Goal: Information Seeking & Learning: Learn about a topic

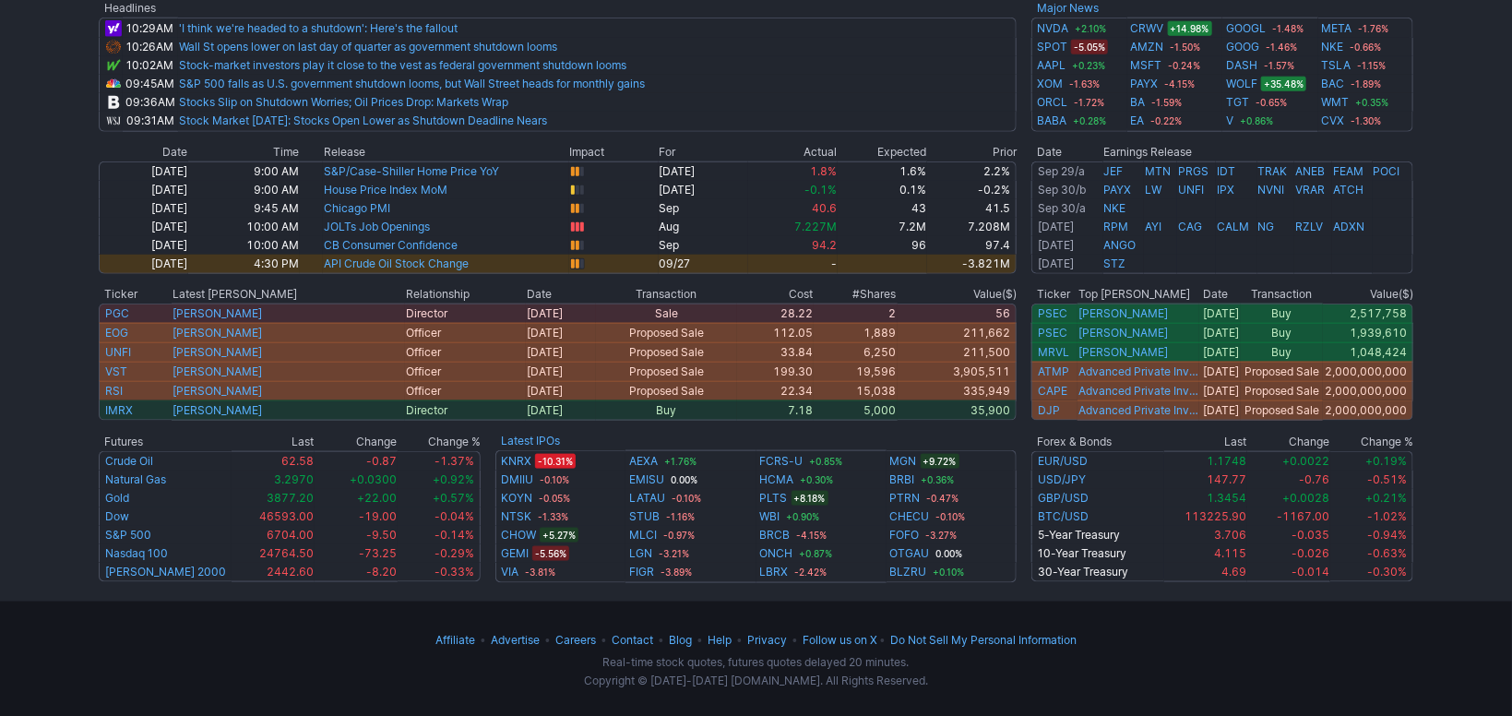
scroll to position [240, 0]
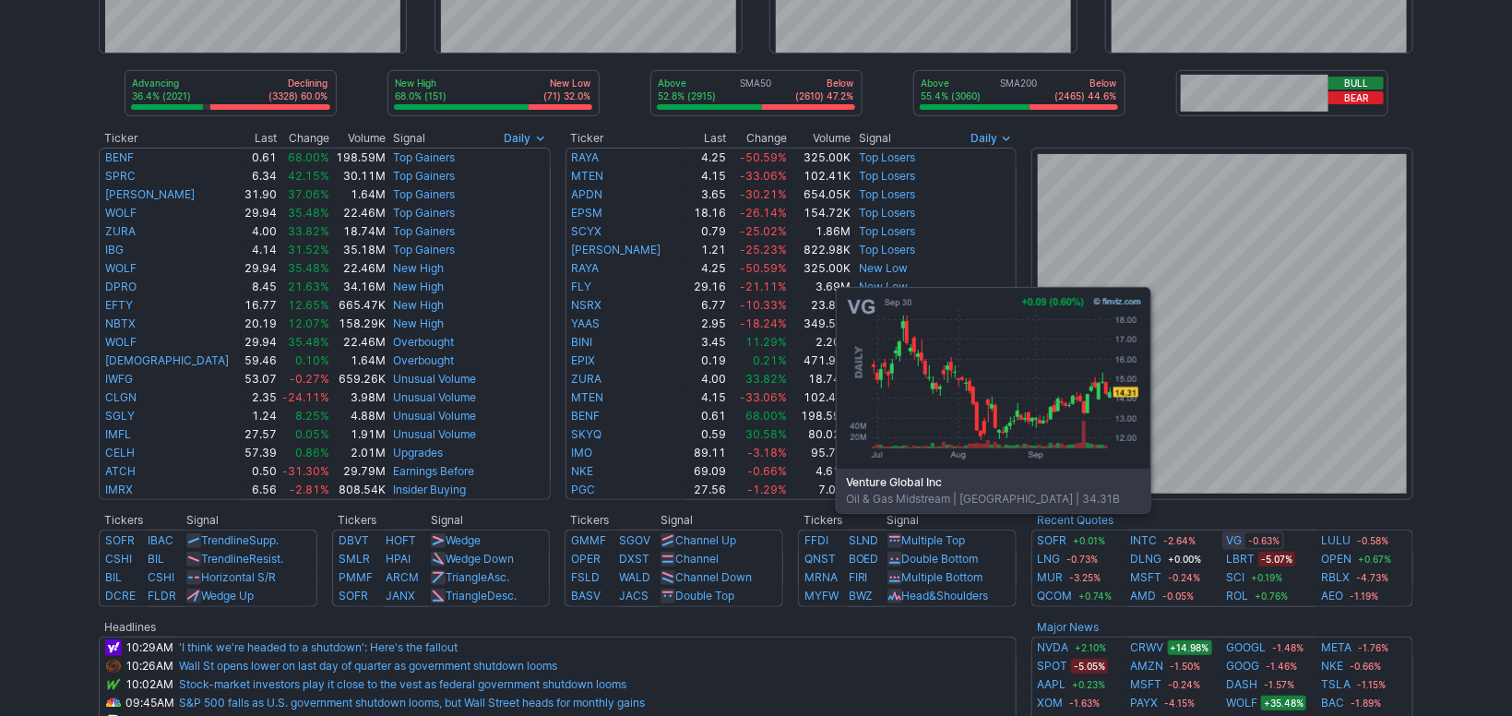
click at [1231, 541] on link "VG" at bounding box center [1234, 540] width 16 height 18
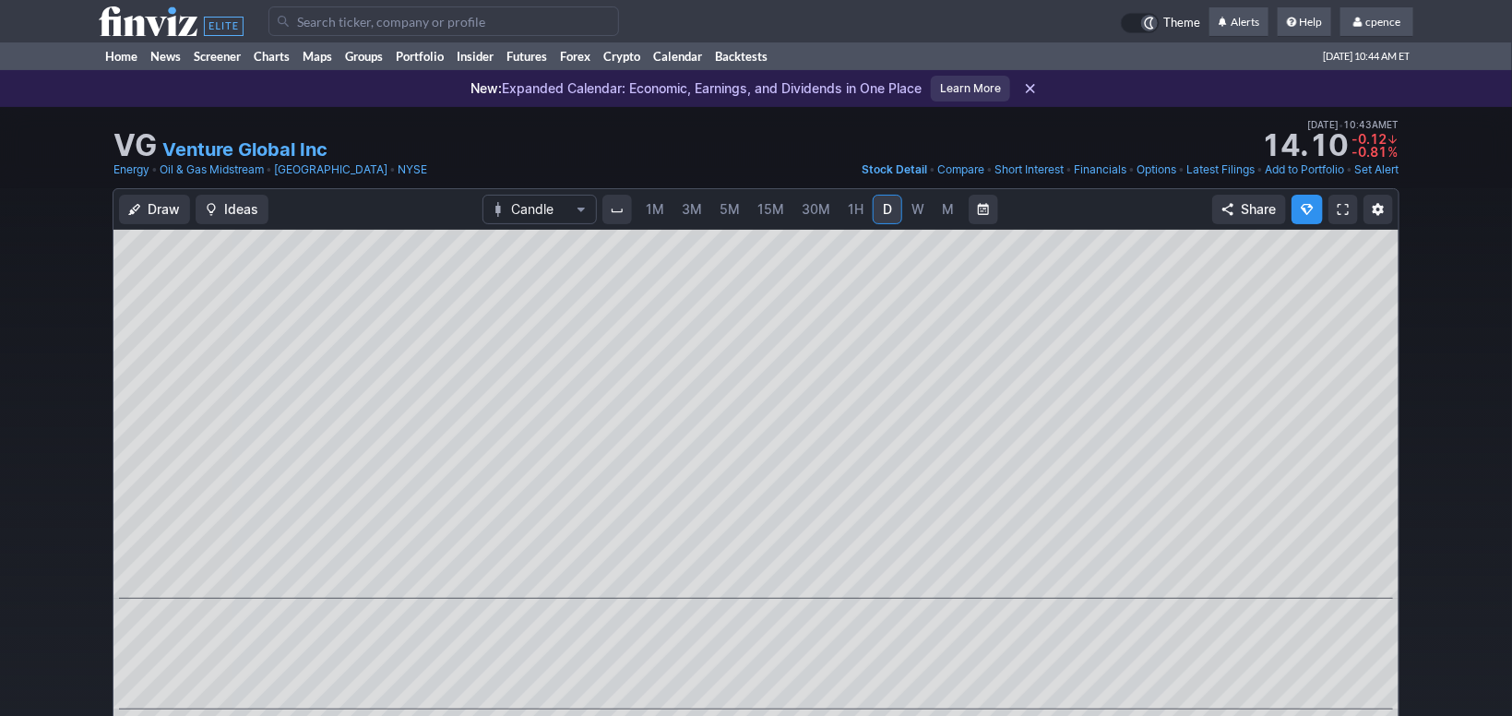
click at [158, 30] on use at bounding box center [171, 21] width 145 height 30
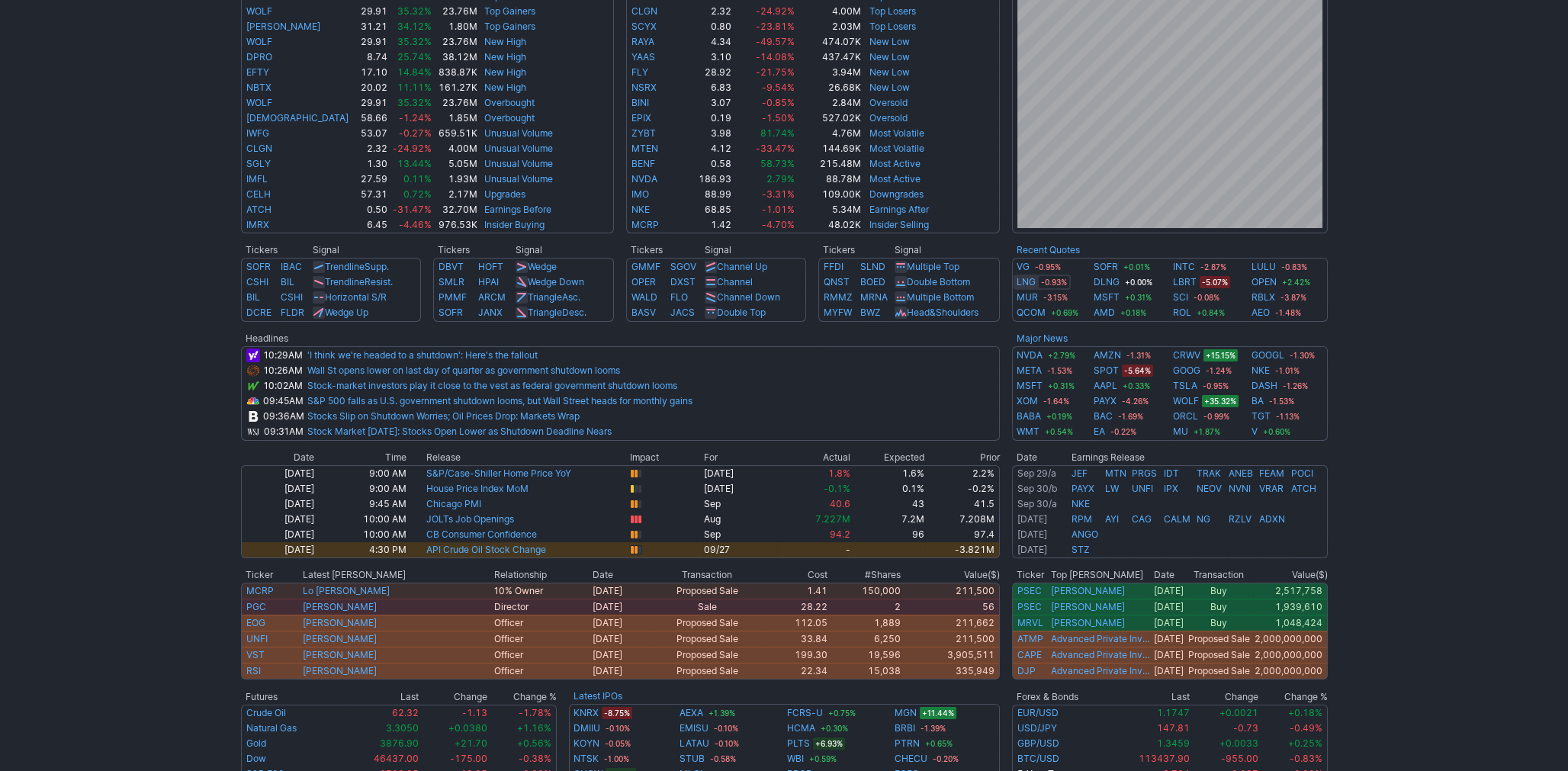
scroll to position [512, 0]
